Goal: Task Accomplishment & Management: Use online tool/utility

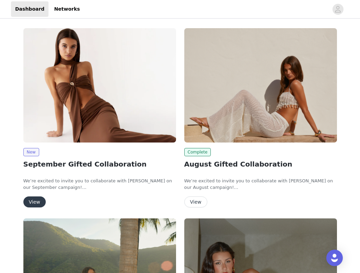
click at [31, 198] on button "View" at bounding box center [34, 201] width 22 height 11
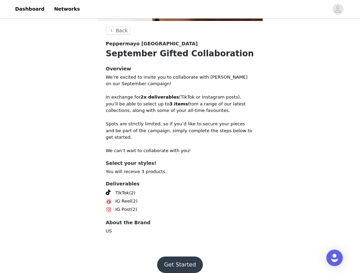
scroll to position [126, 0]
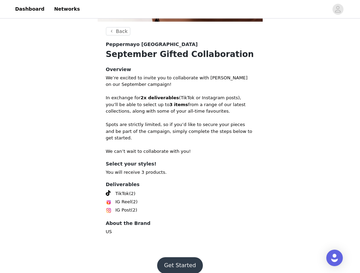
click at [179, 257] on button "Get Started" at bounding box center [180, 265] width 46 height 16
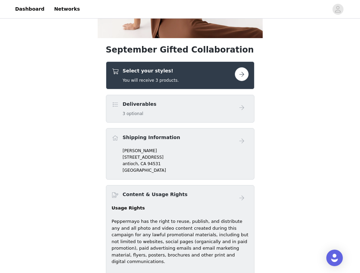
scroll to position [127, 0]
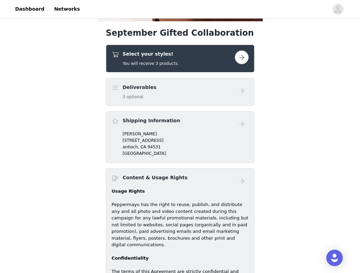
click at [238, 61] on button "button" at bounding box center [242, 57] width 14 height 14
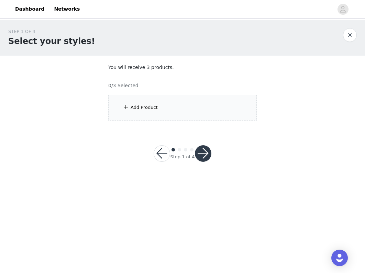
click at [202, 103] on div "Add Product" at bounding box center [182, 108] width 148 height 26
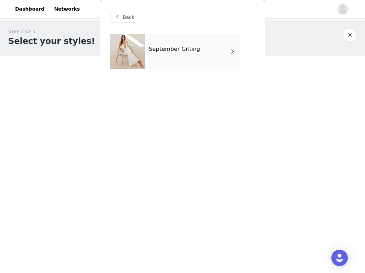
click at [192, 63] on div "September Gifting" at bounding box center [192, 51] width 95 height 34
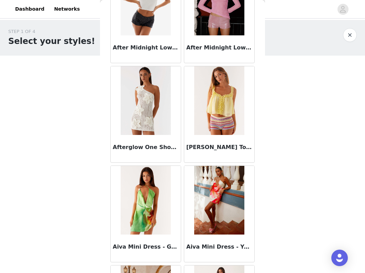
scroll to position [378, 0]
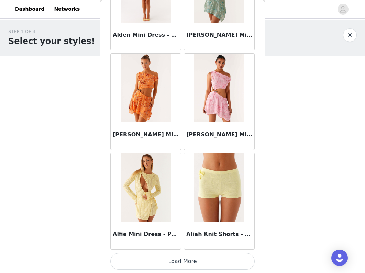
click at [165, 261] on button "Load More" at bounding box center [182, 261] width 144 height 16
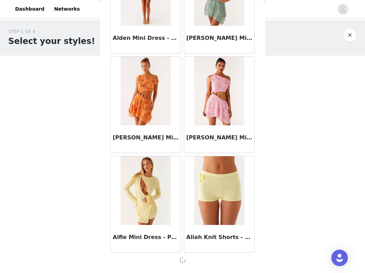
scroll to position [0, 0]
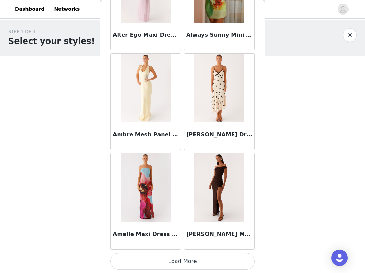
click at [174, 260] on button "Load More" at bounding box center [182, 261] width 144 height 16
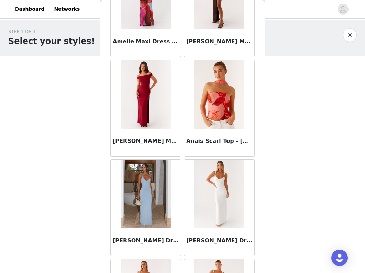
scroll to position [2036, 0]
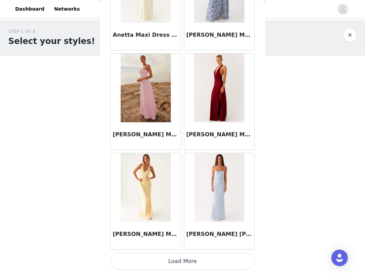
click at [181, 258] on button "Load More" at bounding box center [182, 261] width 144 height 16
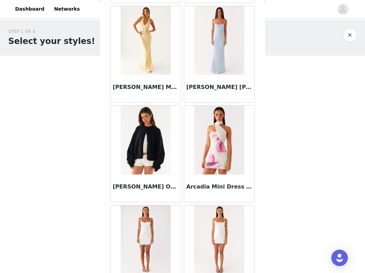
scroll to position [2969, 0]
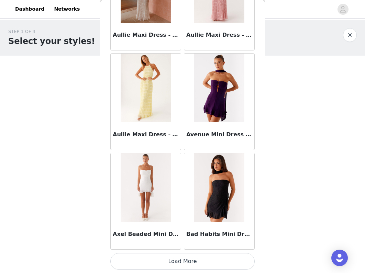
click at [181, 266] on button "Load More" at bounding box center [182, 261] width 144 height 16
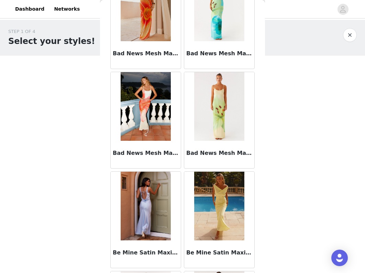
scroll to position [4161, 0]
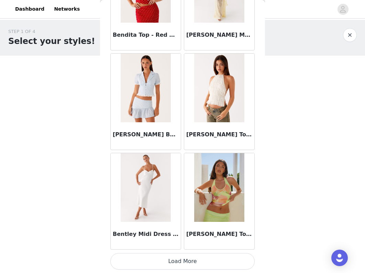
click at [178, 263] on button "Load More" at bounding box center [182, 261] width 144 height 16
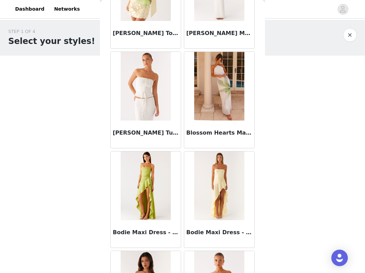
scroll to position [5263, 0]
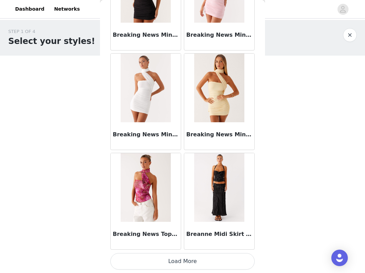
click at [172, 259] on button "Load More" at bounding box center [182, 261] width 144 height 16
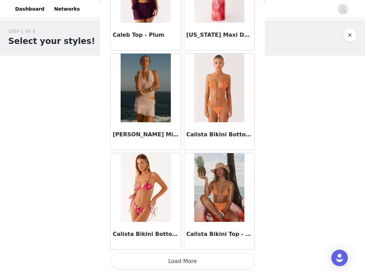
scroll to position [0, 0]
click at [180, 262] on button "Load More" at bounding box center [182, 261] width 144 height 16
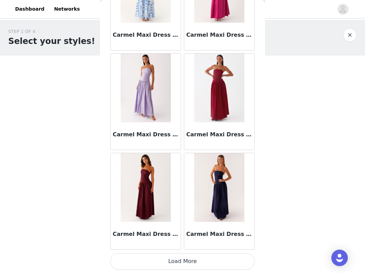
click at [174, 265] on button "Load More" at bounding box center [182, 261] width 144 height 16
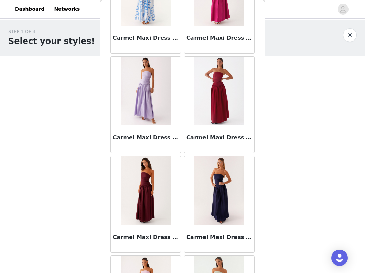
scroll to position [0, 0]
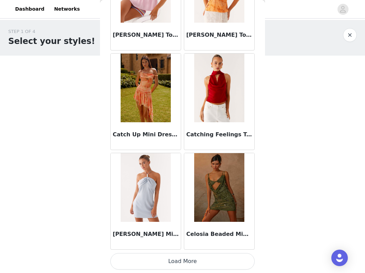
click at [177, 263] on button "Load More" at bounding box center [182, 261] width 144 height 16
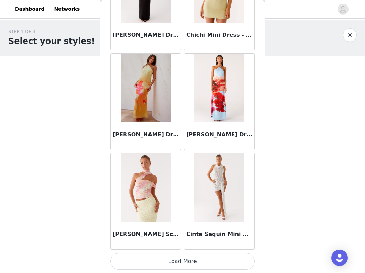
click at [179, 255] on button "Load More" at bounding box center [182, 261] width 144 height 16
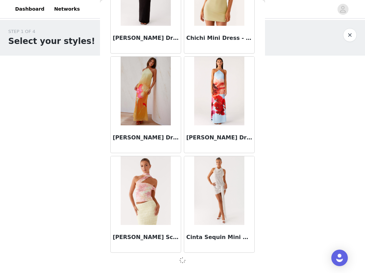
scroll to position [9737, 0]
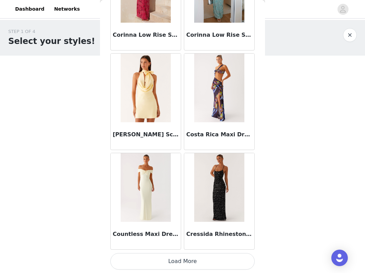
click at [178, 255] on button "Load More" at bounding box center [182, 261] width 144 height 16
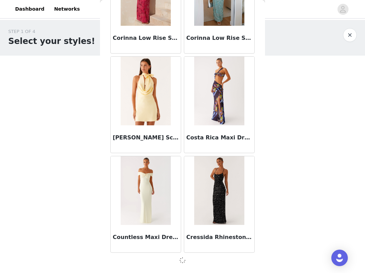
scroll to position [0, 0]
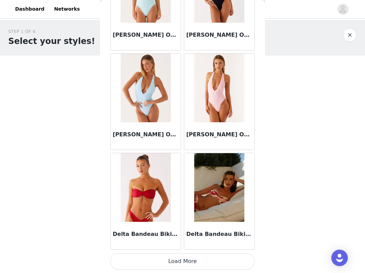
click at [181, 262] on button "Load More" at bounding box center [182, 261] width 144 height 16
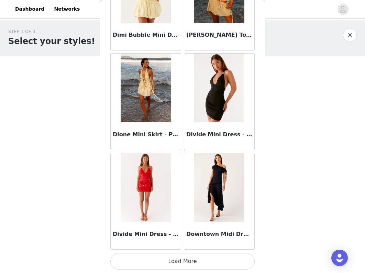
scroll to position [12727, 0]
click at [179, 266] on button "Load More" at bounding box center [182, 261] width 144 height 16
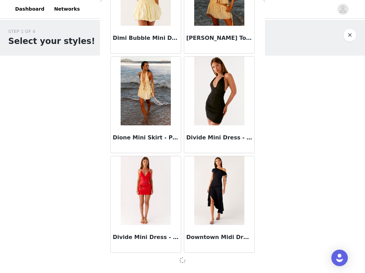
scroll to position [0, 0]
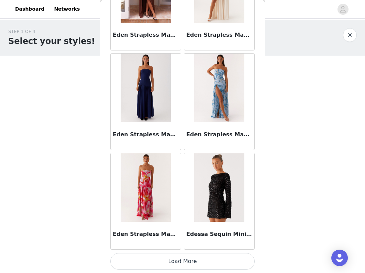
click at [180, 259] on button "Load More" at bounding box center [182, 261] width 144 height 16
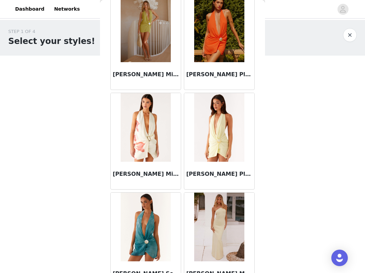
scroll to position [14164, 0]
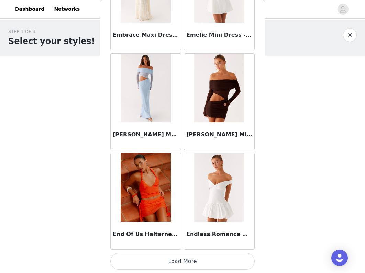
click at [179, 259] on button "Load More" at bounding box center [182, 261] width 144 height 16
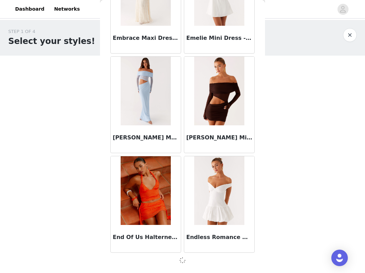
scroll to position [0, 0]
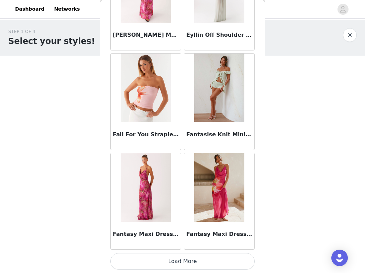
click at [176, 254] on button "Load More" at bounding box center [182, 261] width 144 height 16
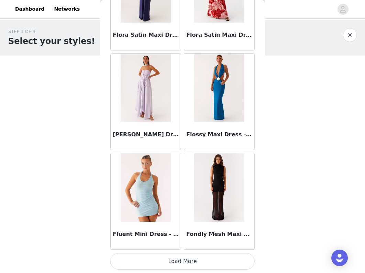
click at [180, 261] on button "Load More" at bounding box center [182, 261] width 144 height 16
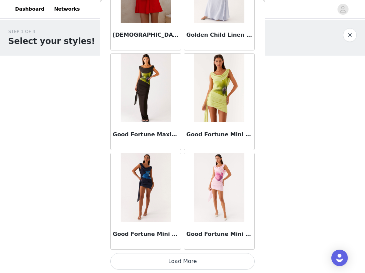
click at [180, 257] on button "Load More" at bounding box center [182, 261] width 144 height 16
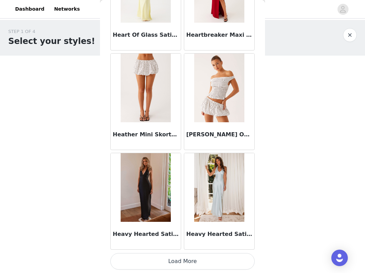
click at [177, 260] on button "Load More" at bounding box center [182, 261] width 144 height 16
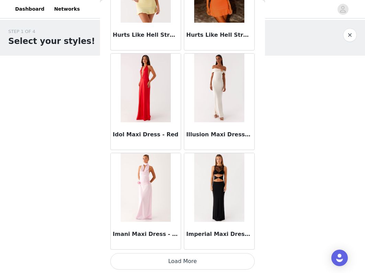
click at [184, 258] on button "Load More" at bounding box center [182, 261] width 144 height 16
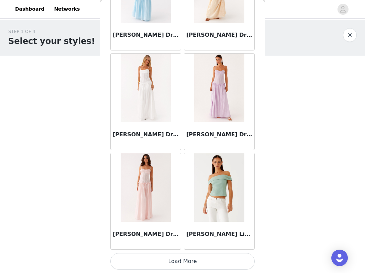
click at [175, 257] on button "Load More" at bounding box center [182, 261] width 144 height 16
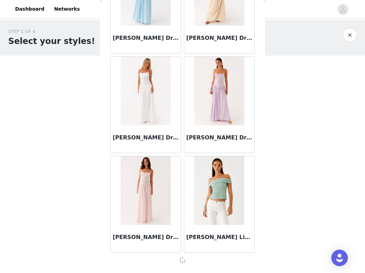
scroll to position [20690, 0]
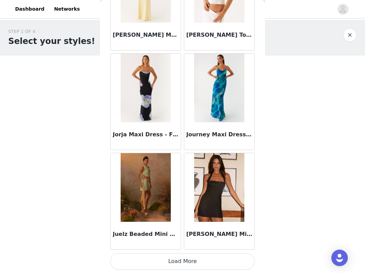
click at [182, 255] on button "Load More" at bounding box center [182, 261] width 144 height 16
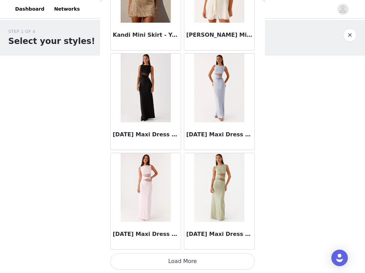
click at [175, 258] on button "Load More" at bounding box center [182, 261] width 144 height 16
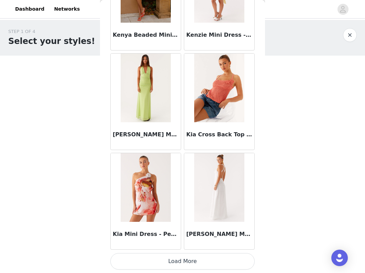
click at [180, 255] on button "Load More" at bounding box center [182, 261] width 144 height 16
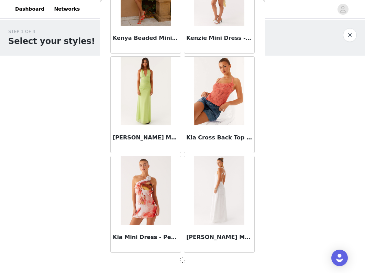
scroll to position [23678, 0]
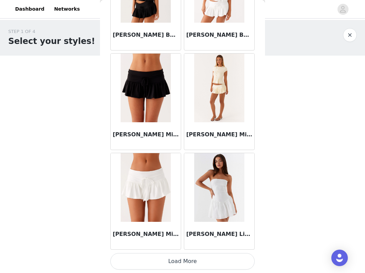
click at [177, 256] on button "Load More" at bounding box center [182, 261] width 144 height 16
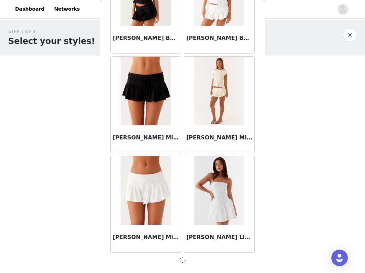
scroll to position [24673, 0]
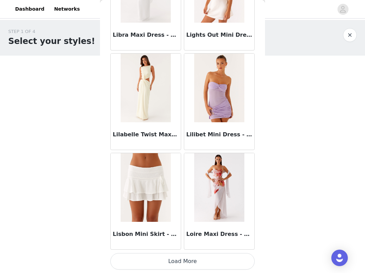
click at [177, 262] on button "Load More" at bounding box center [182, 261] width 144 height 16
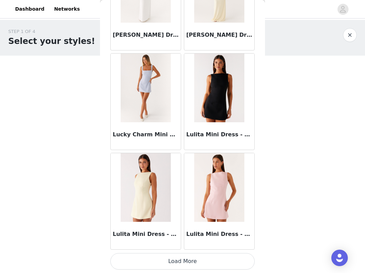
click at [181, 260] on button "Load More" at bounding box center [182, 261] width 144 height 16
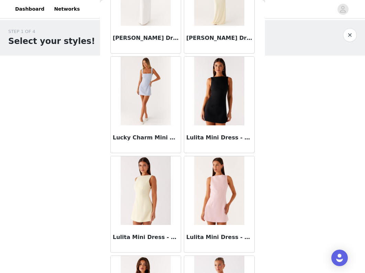
scroll to position [0, 0]
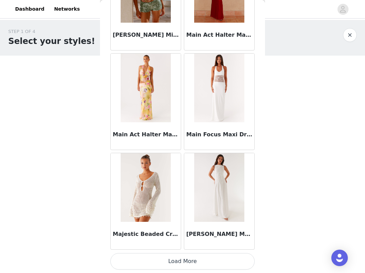
click at [175, 265] on button "Load More" at bounding box center [182, 261] width 144 height 16
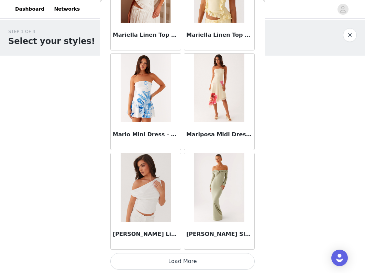
click at [179, 256] on button "Load More" at bounding box center [182, 261] width 144 height 16
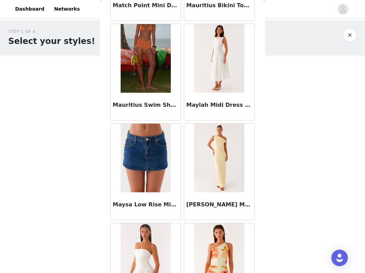
scroll to position [29172, 0]
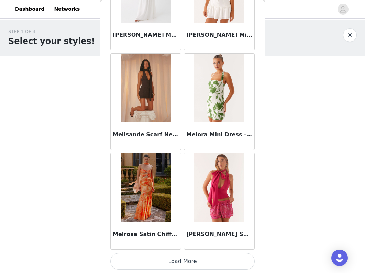
click at [180, 258] on button "Load More" at bounding box center [182, 261] width 144 height 16
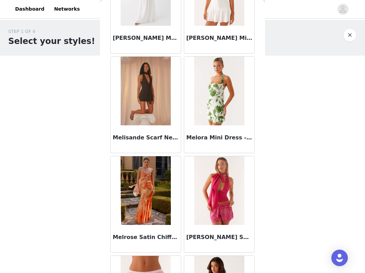
scroll to position [0, 0]
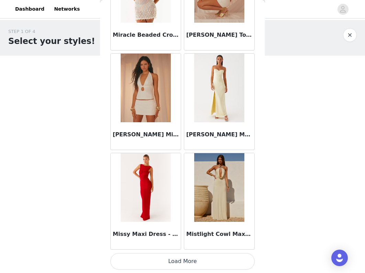
click at [180, 258] on button "Load More" at bounding box center [182, 261] width 144 height 16
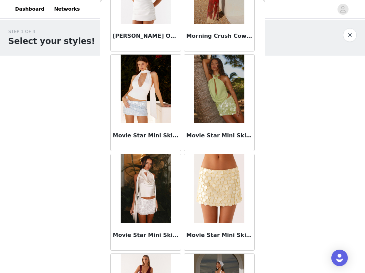
scroll to position [31452, 0]
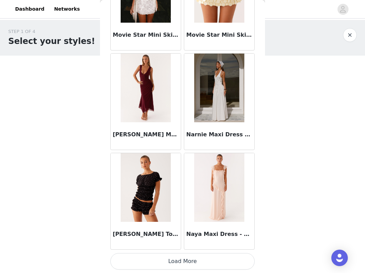
click at [179, 258] on button "Load More" at bounding box center [182, 261] width 144 height 16
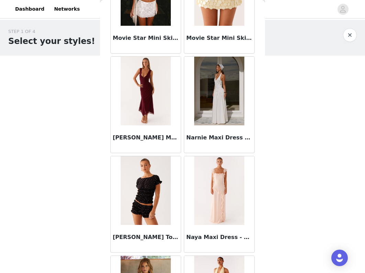
scroll to position [0, 0]
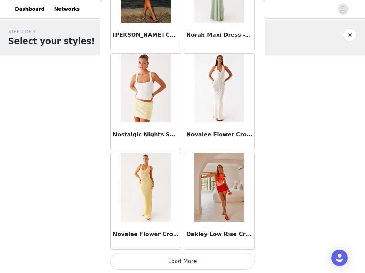
click at [178, 259] on button "Load More" at bounding box center [182, 261] width 144 height 16
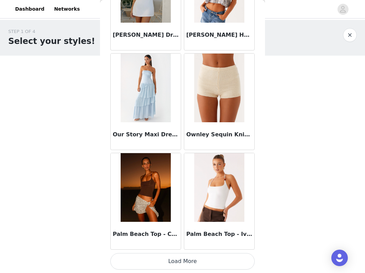
click at [178, 259] on button "Load More" at bounding box center [182, 261] width 144 height 16
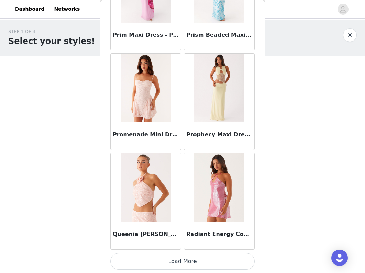
click at [180, 260] on button "Load More" at bounding box center [182, 261] width 144 height 16
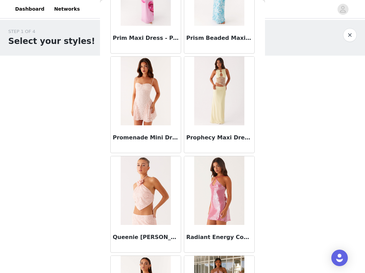
scroll to position [0, 0]
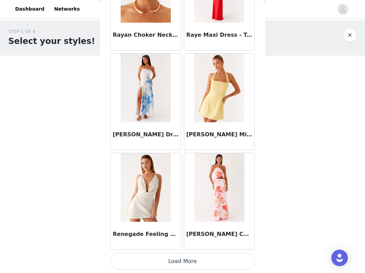
click at [180, 254] on button "Load More" at bounding box center [182, 261] width 144 height 16
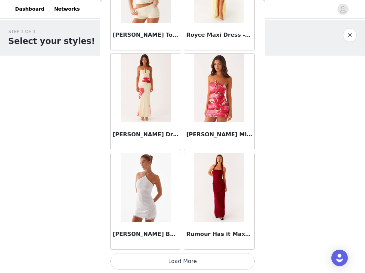
click at [180, 259] on button "Load More" at bounding box center [182, 261] width 144 height 16
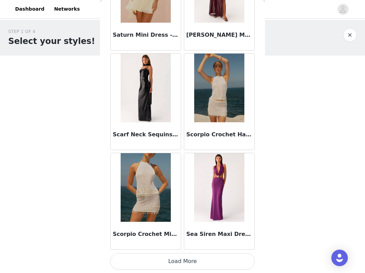
click at [178, 263] on button "Load More" at bounding box center [182, 261] width 144 height 16
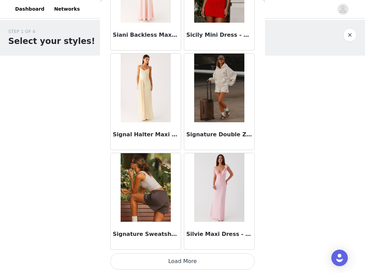
click at [179, 261] on button "Load More" at bounding box center [182, 261] width 144 height 16
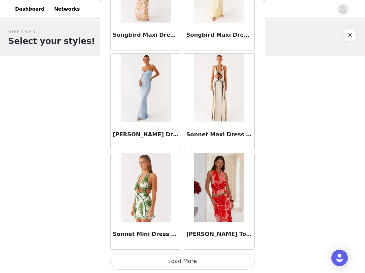
click at [178, 264] on button "Load More" at bounding box center [182, 261] width 144 height 16
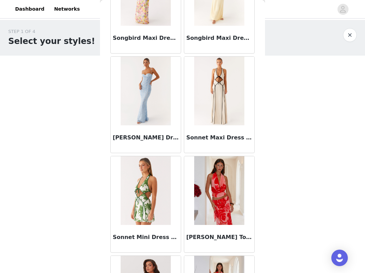
scroll to position [0, 0]
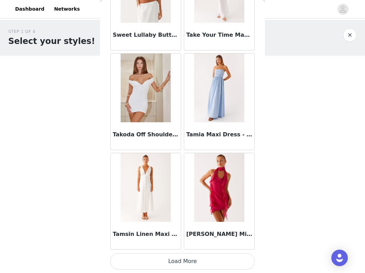
click at [180, 261] on button "Load More" at bounding box center [182, 261] width 144 height 16
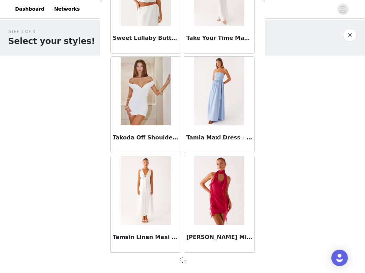
scroll to position [40606, 0]
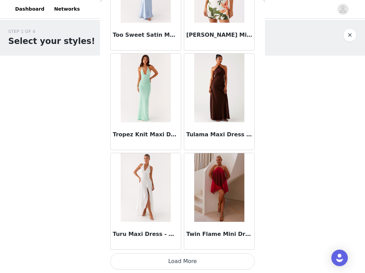
click at [182, 258] on button "Load More" at bounding box center [182, 261] width 144 height 16
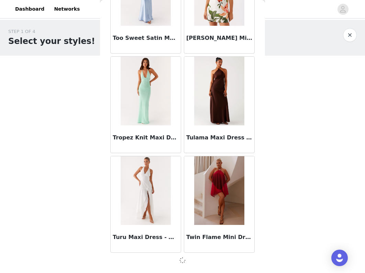
scroll to position [41602, 0]
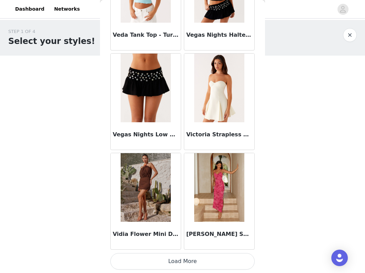
click at [181, 264] on button "Load More" at bounding box center [182, 261] width 144 height 16
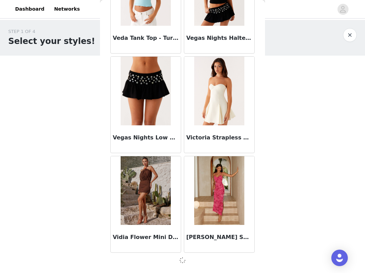
scroll to position [42597, 0]
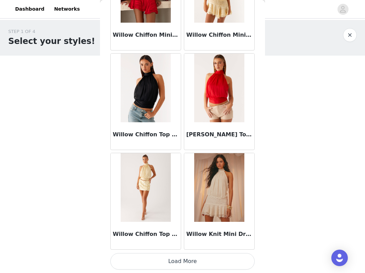
click at [177, 269] on button "Load More" at bounding box center [182, 261] width 144 height 16
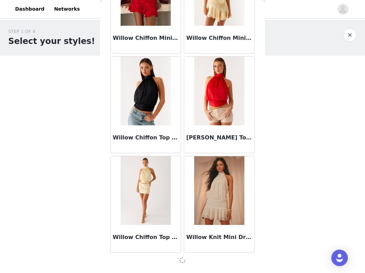
scroll to position [43593, 0]
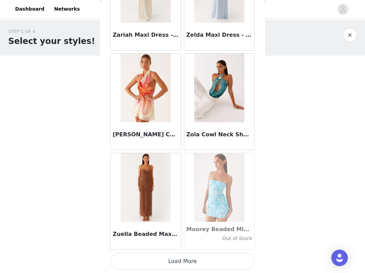
click at [177, 256] on button "Load More" at bounding box center [182, 261] width 144 height 16
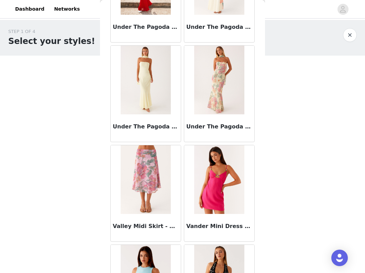
scroll to position [42303, 0]
